Goal: Task Accomplishment & Management: Complete application form

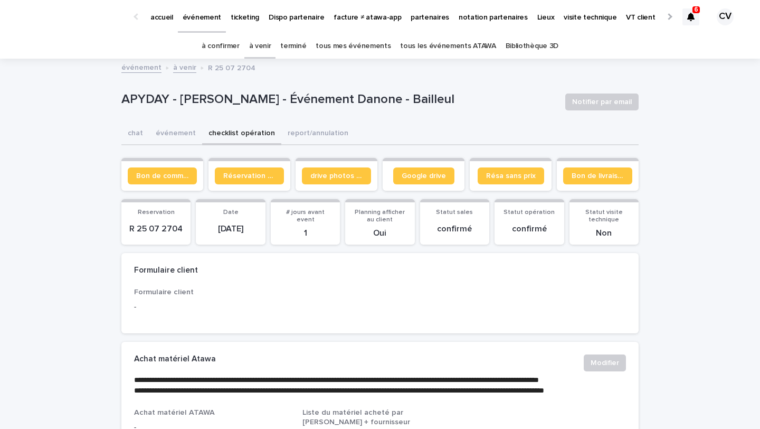
click at [669, 15] on div at bounding box center [669, 16] width 7 height 7
click at [561, 13] on p "Récupération WE / jour férié" at bounding box center [608, 11] width 94 height 22
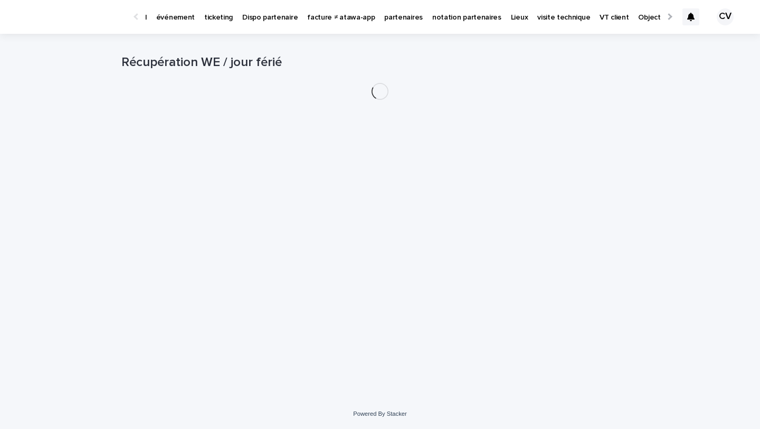
scroll to position [0, 106]
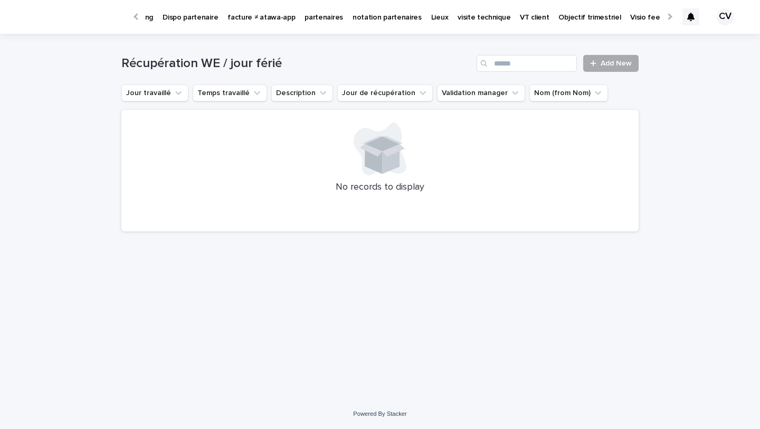
click at [623, 70] on link "Add New" at bounding box center [610, 63] width 55 height 17
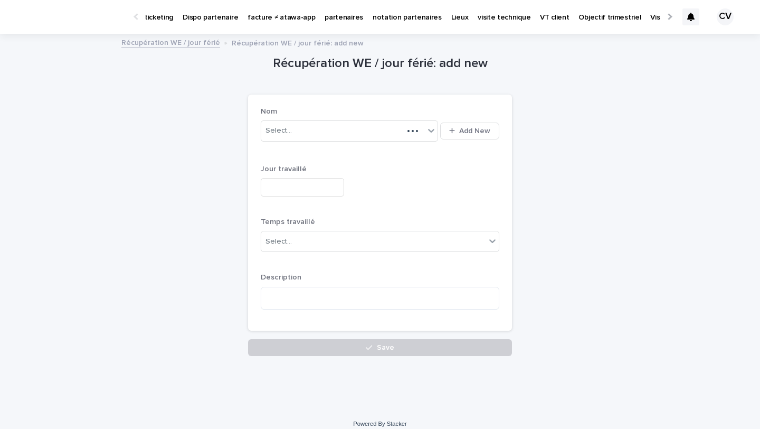
scroll to position [0, 106]
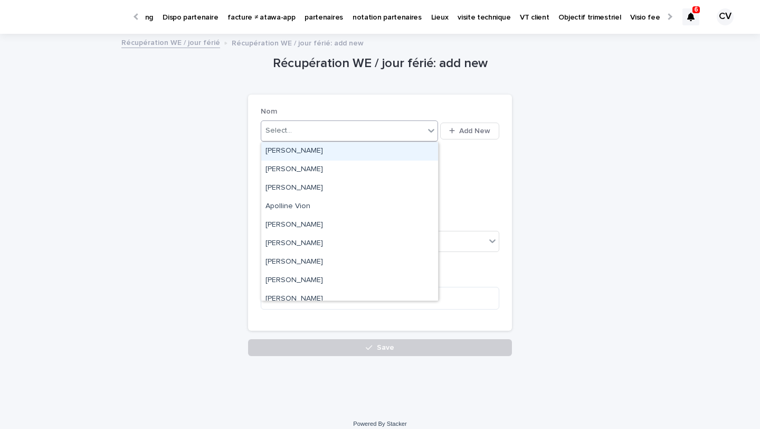
click at [356, 136] on div "Select..." at bounding box center [342, 130] width 163 height 17
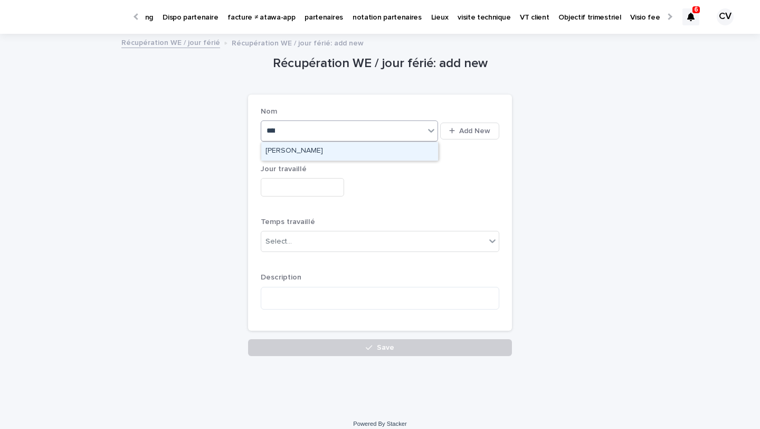
type input "*****"
click at [342, 149] on div "[PERSON_NAME]" at bounding box center [349, 151] width 177 height 18
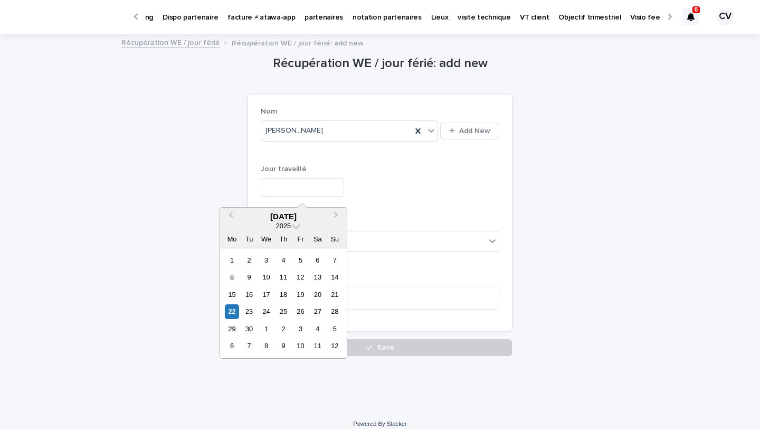
click at [307, 184] on input "text" at bounding box center [302, 187] width 83 height 18
click at [315, 298] on div "20" at bounding box center [317, 294] width 14 height 14
type input "**********"
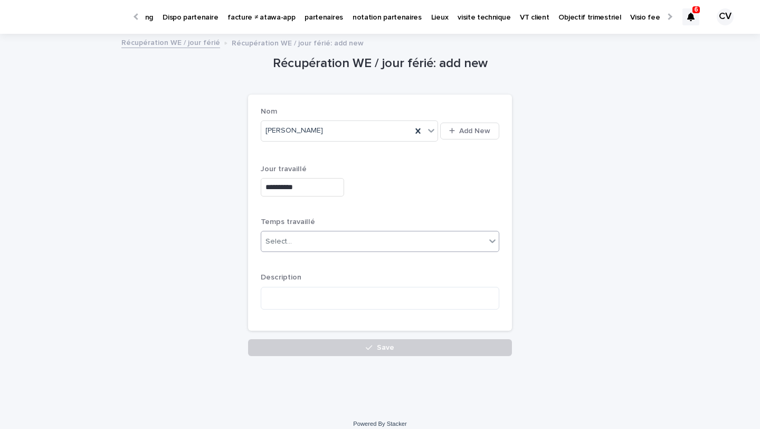
click at [333, 243] on div "Select..." at bounding box center [373, 241] width 224 height 17
click at [328, 258] on div "1 journée" at bounding box center [380, 261] width 238 height 18
click at [306, 296] on textarea at bounding box center [380, 298] width 239 height 23
type textarea "*"
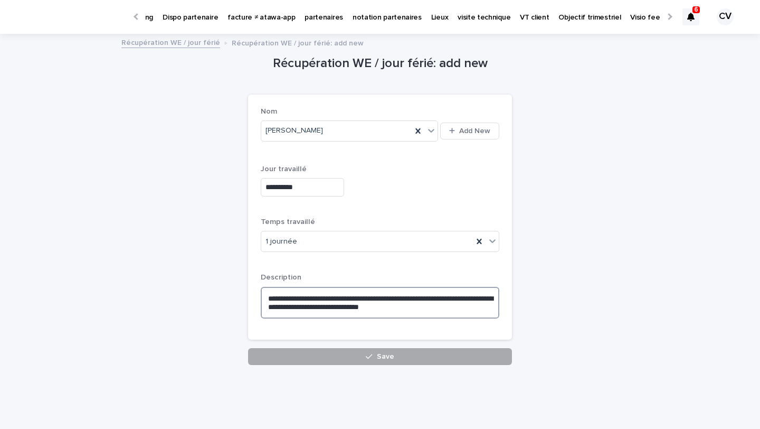
type textarea "**********"
click at [401, 361] on button "Save" at bounding box center [380, 356] width 264 height 17
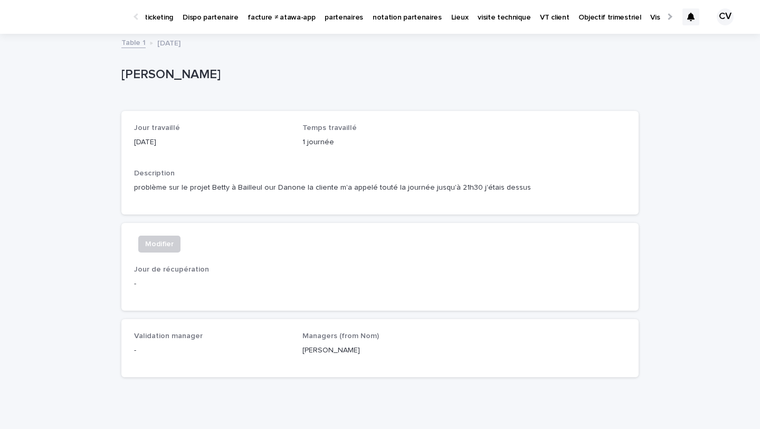
scroll to position [0, 106]
click at [669, 16] on div at bounding box center [669, 16] width 7 height 7
click at [561, 21] on p "Récupération WE / jour férié" at bounding box center [608, 11] width 94 height 22
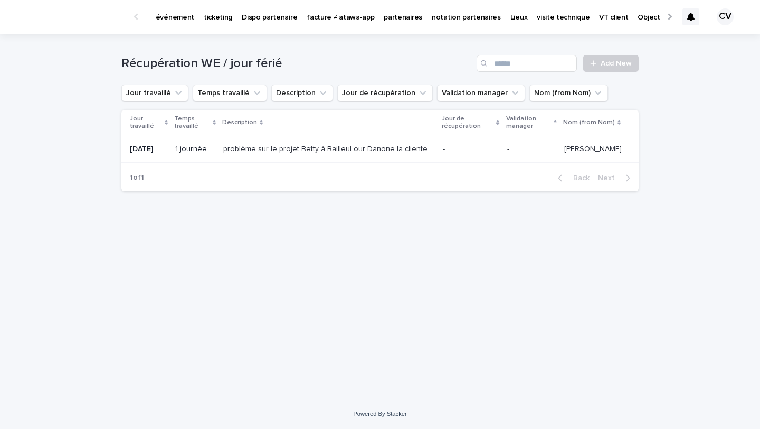
scroll to position [0, 106]
click at [623, 67] on span "Add New" at bounding box center [616, 63] width 31 height 7
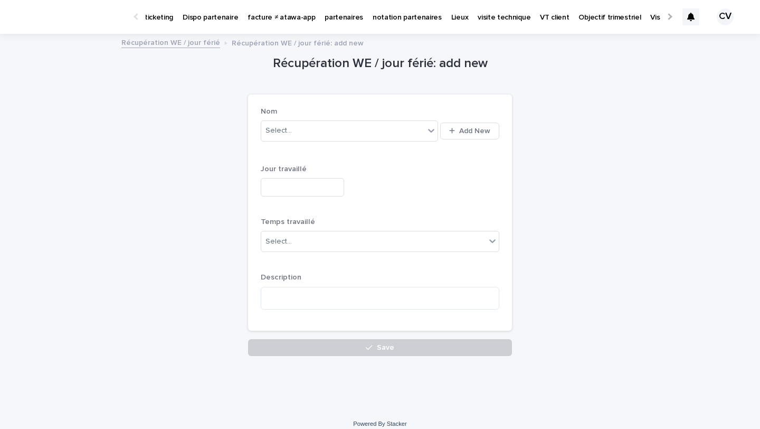
scroll to position [0, 106]
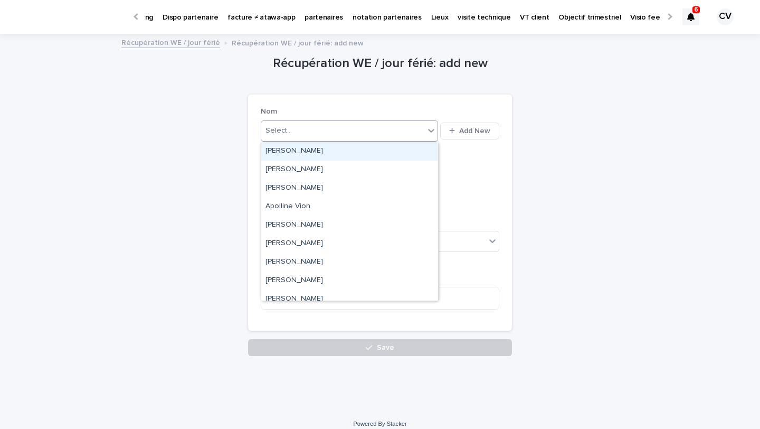
click at [331, 133] on div "Select..." at bounding box center [342, 130] width 163 height 17
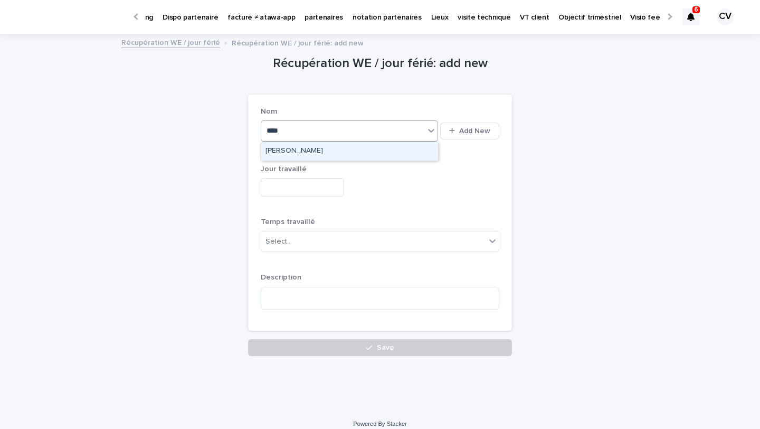
type input "*****"
click at [318, 155] on div "[PERSON_NAME]" at bounding box center [349, 151] width 177 height 18
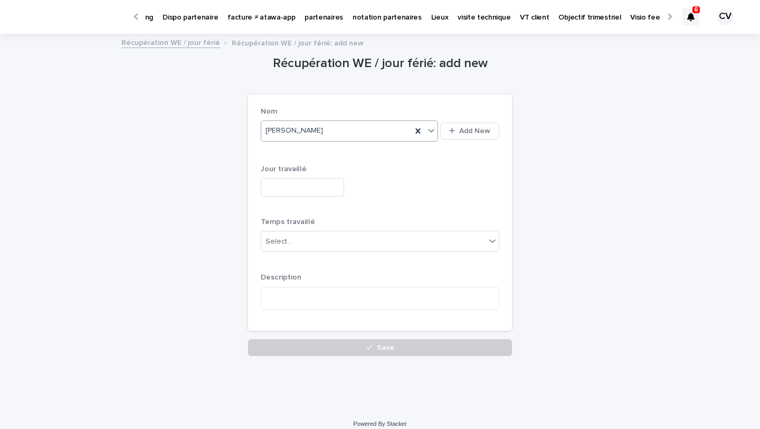
click at [308, 184] on input "text" at bounding box center [302, 187] width 83 height 18
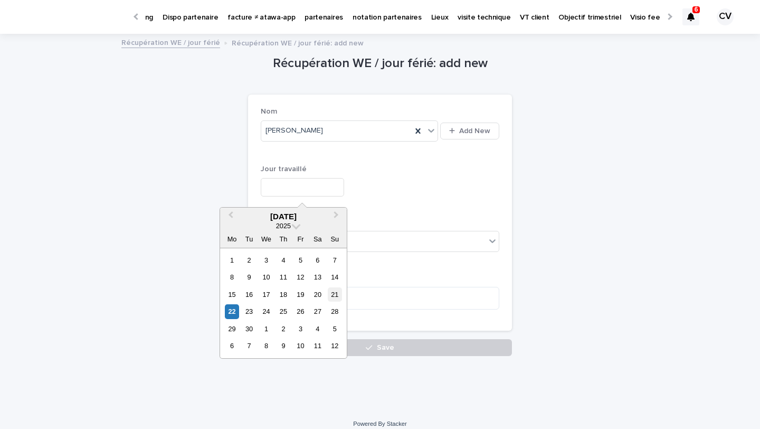
click at [334, 295] on div "21" at bounding box center [335, 294] width 14 height 14
type input "**********"
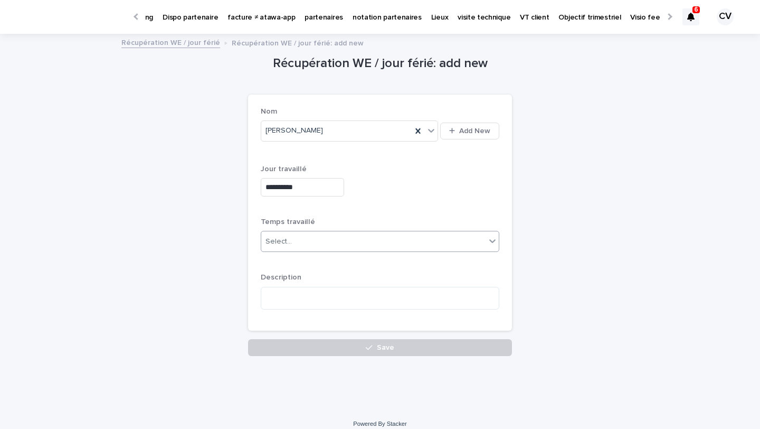
click at [308, 241] on div "Select..." at bounding box center [373, 241] width 224 height 17
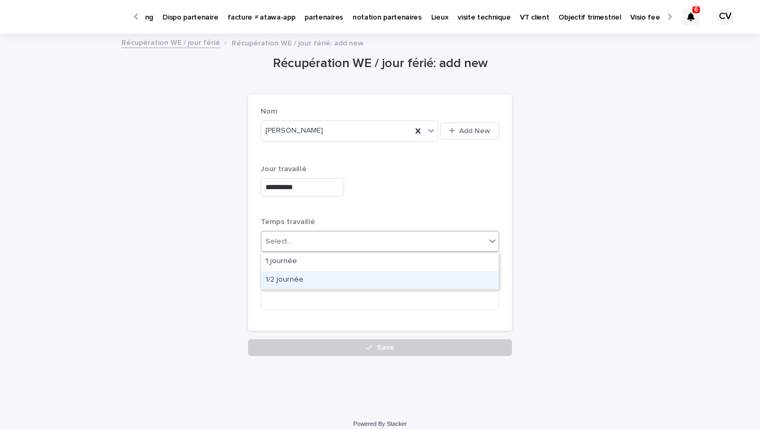
click at [301, 277] on div "1/2 journée" at bounding box center [380, 280] width 238 height 18
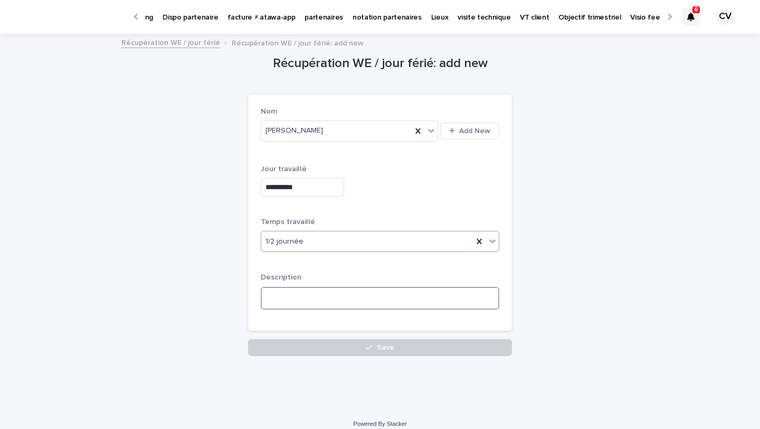
click at [296, 301] on textarea at bounding box center [380, 298] width 239 height 23
click at [360, 301] on textarea "**********" at bounding box center [380, 298] width 239 height 23
click at [470, 296] on textarea "**********" at bounding box center [380, 298] width 239 height 23
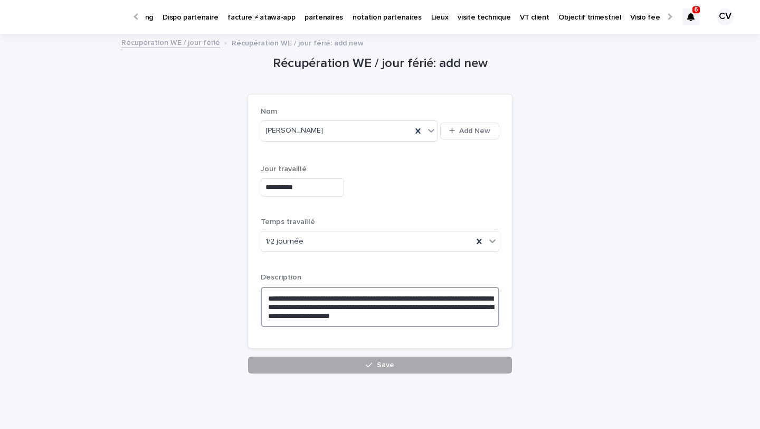
type textarea "**********"
click at [335, 366] on button "Save" at bounding box center [380, 364] width 264 height 17
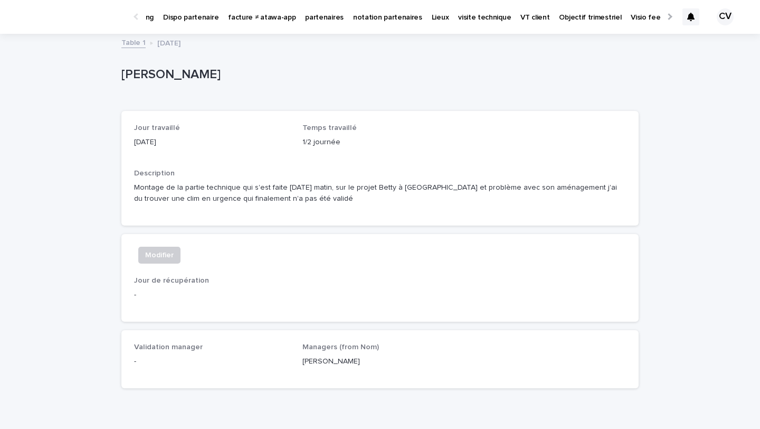
scroll to position [0, 106]
click at [138, 17] on div at bounding box center [137, 16] width 7 height 7
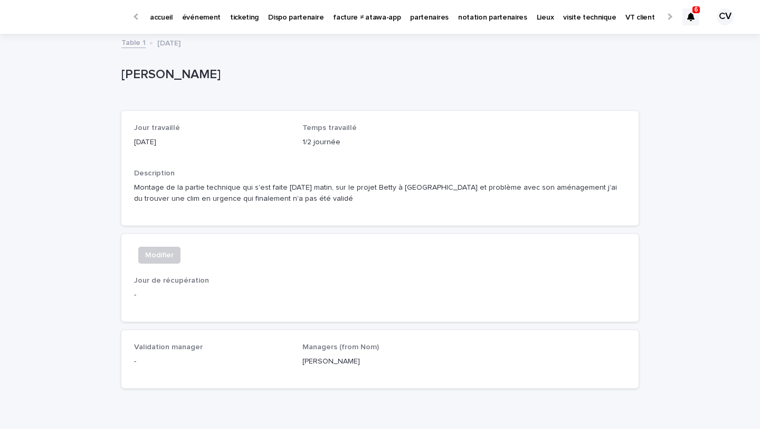
scroll to position [0, 0]
click at [205, 22] on p "événement" at bounding box center [202, 11] width 39 height 22
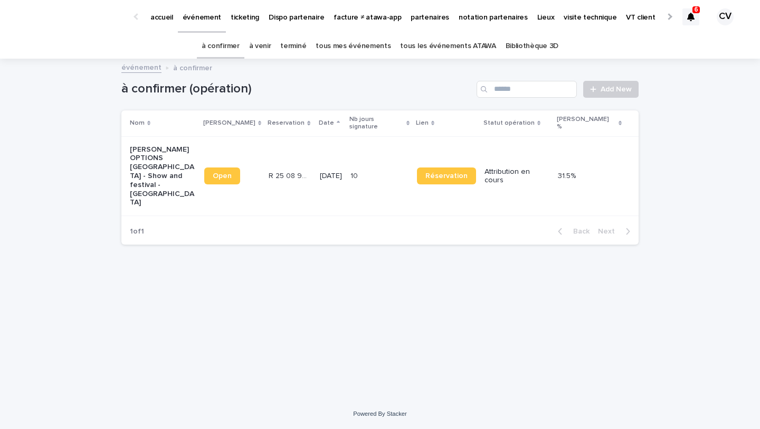
click at [170, 171] on p "[PERSON_NAME] OPTIONS [GEOGRAPHIC_DATA] - Show and festival - [GEOGRAPHIC_DATA]" at bounding box center [163, 176] width 66 height 62
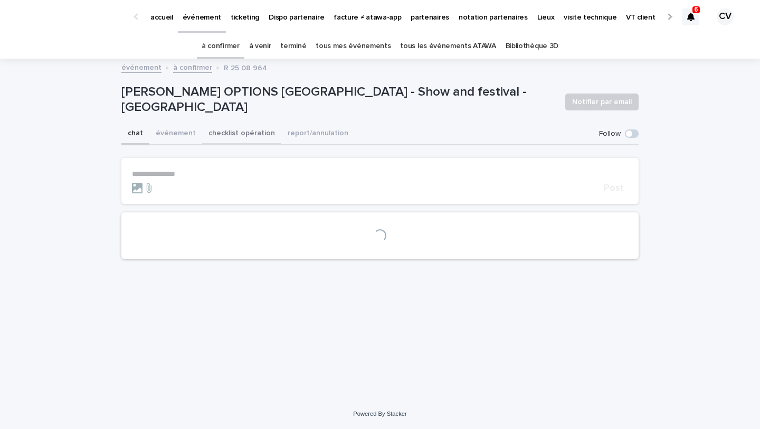
click at [236, 126] on button "checklist opération" at bounding box center [241, 134] width 79 height 22
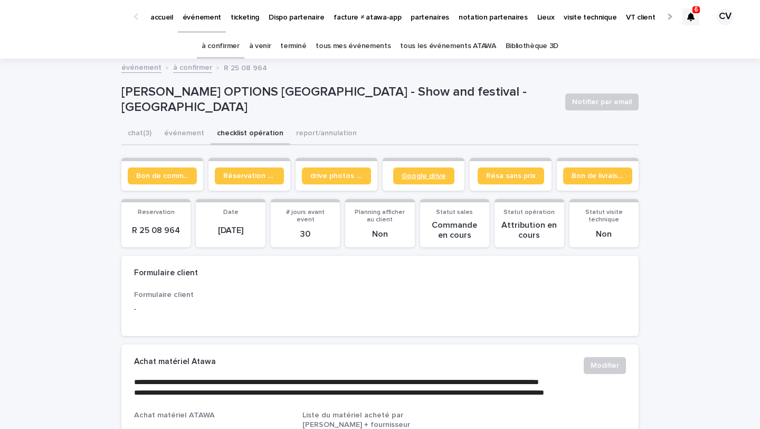
click at [435, 176] on span "Google drive" at bounding box center [424, 175] width 44 height 7
click at [132, 125] on button "chat (3)" at bounding box center [139, 134] width 36 height 22
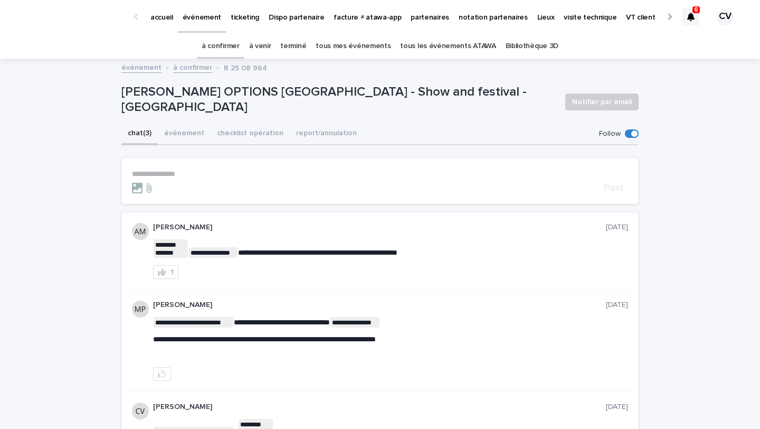
click at [170, 174] on p "**********" at bounding box center [380, 173] width 496 height 9
paste div
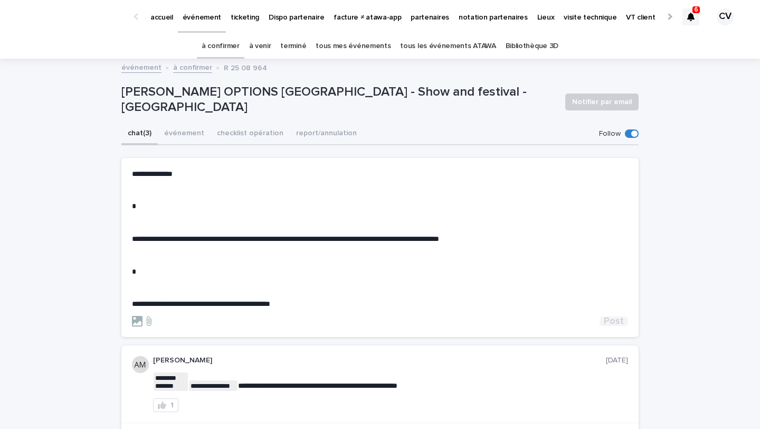
click at [605, 318] on button "Post" at bounding box center [614, 321] width 29 height 10
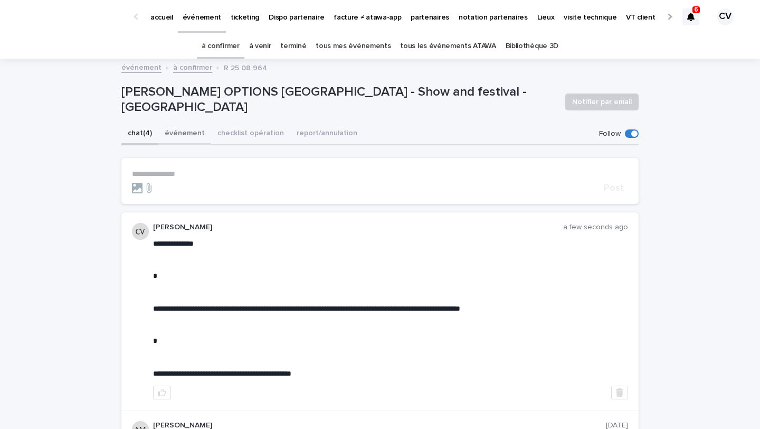
click at [193, 135] on button "événement" at bounding box center [184, 134] width 53 height 22
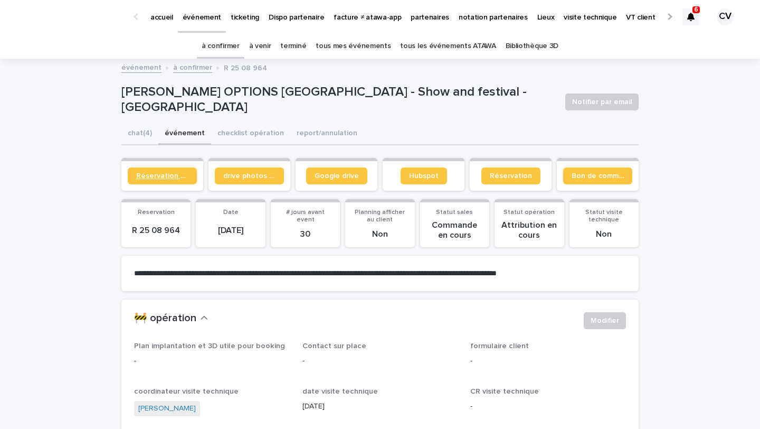
click at [158, 170] on link "Réservation client" at bounding box center [162, 175] width 69 height 17
click at [235, 141] on button "checklist opération" at bounding box center [250, 134] width 79 height 22
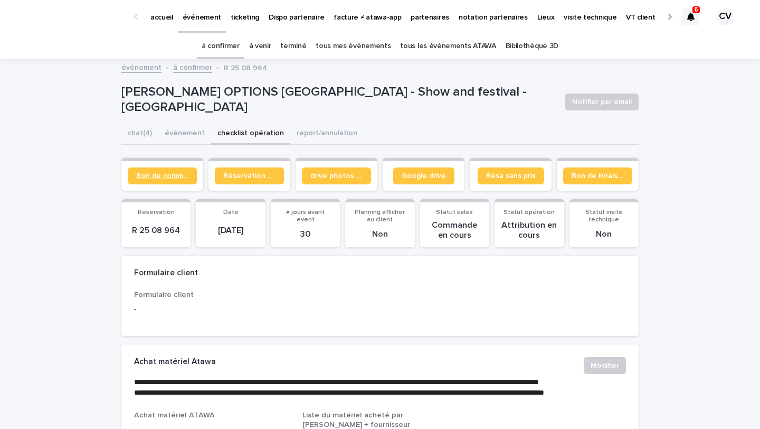
click at [166, 183] on link "Bon de commande" at bounding box center [162, 175] width 69 height 17
click at [687, 14] on icon at bounding box center [690, 17] width 7 height 8
click at [441, 100] on p "[PERSON_NAME] OPTIONS [GEOGRAPHIC_DATA] - Show and festival - [GEOGRAPHIC_DATA]" at bounding box center [338, 99] width 435 height 31
